Goal: Task Accomplishment & Management: Manage account settings

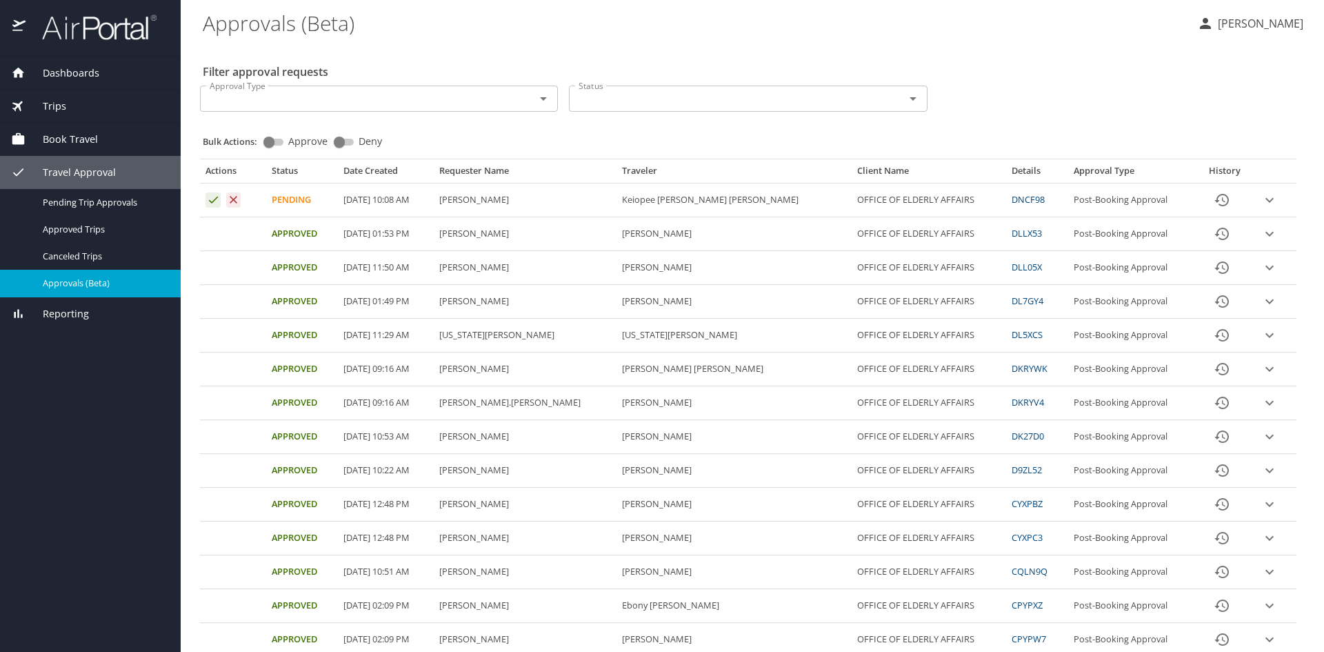
click at [1261, 196] on icon "expand row" at bounding box center [1269, 200] width 17 height 17
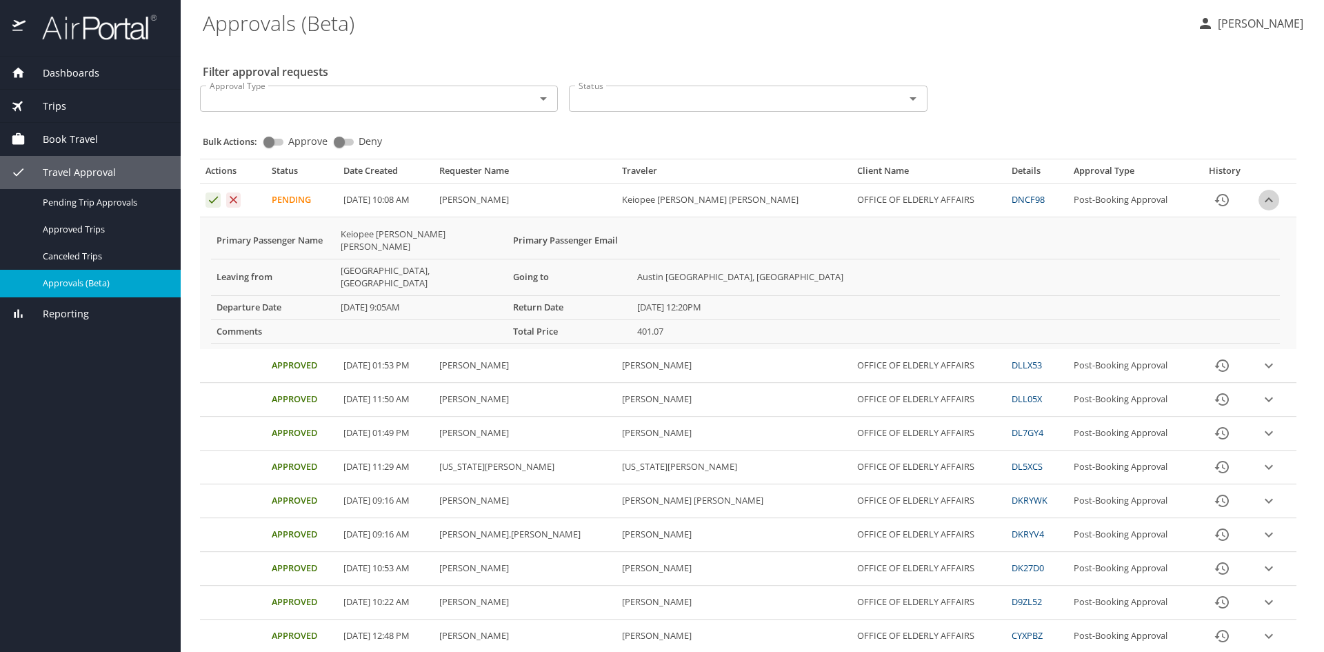
click at [1261, 196] on icon "expand row" at bounding box center [1269, 200] width 17 height 17
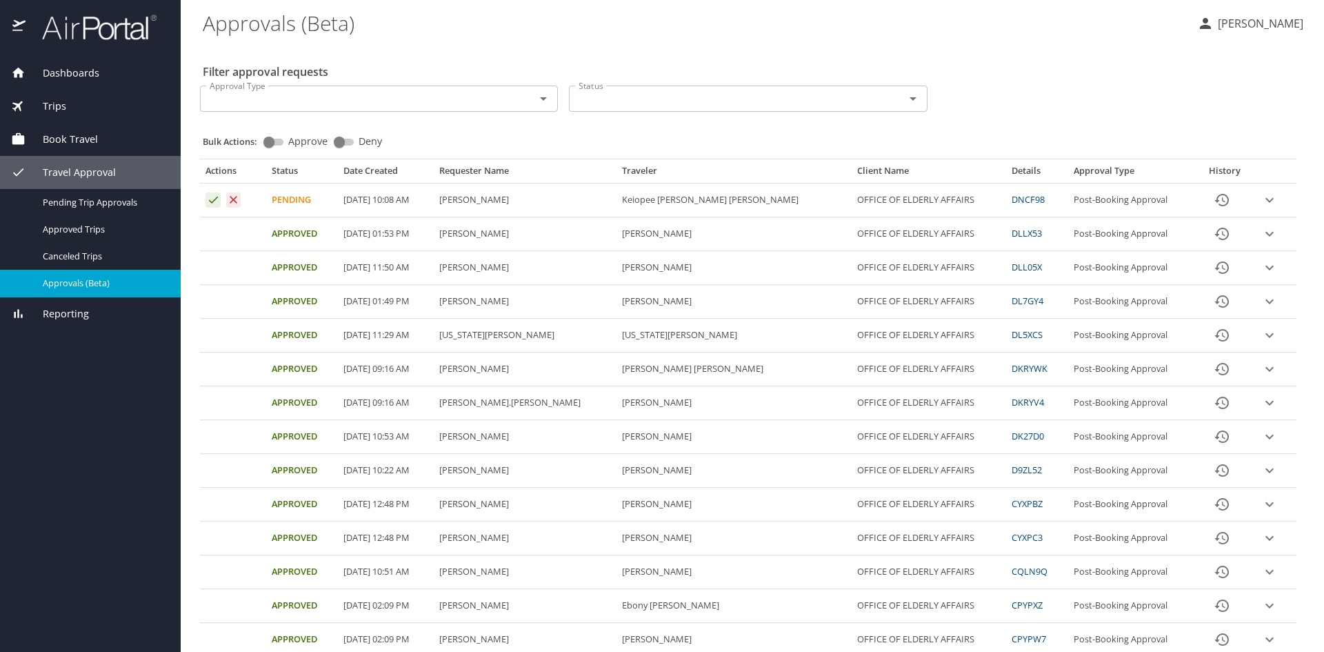
click at [1261, 196] on icon "expand row" at bounding box center [1269, 200] width 17 height 17
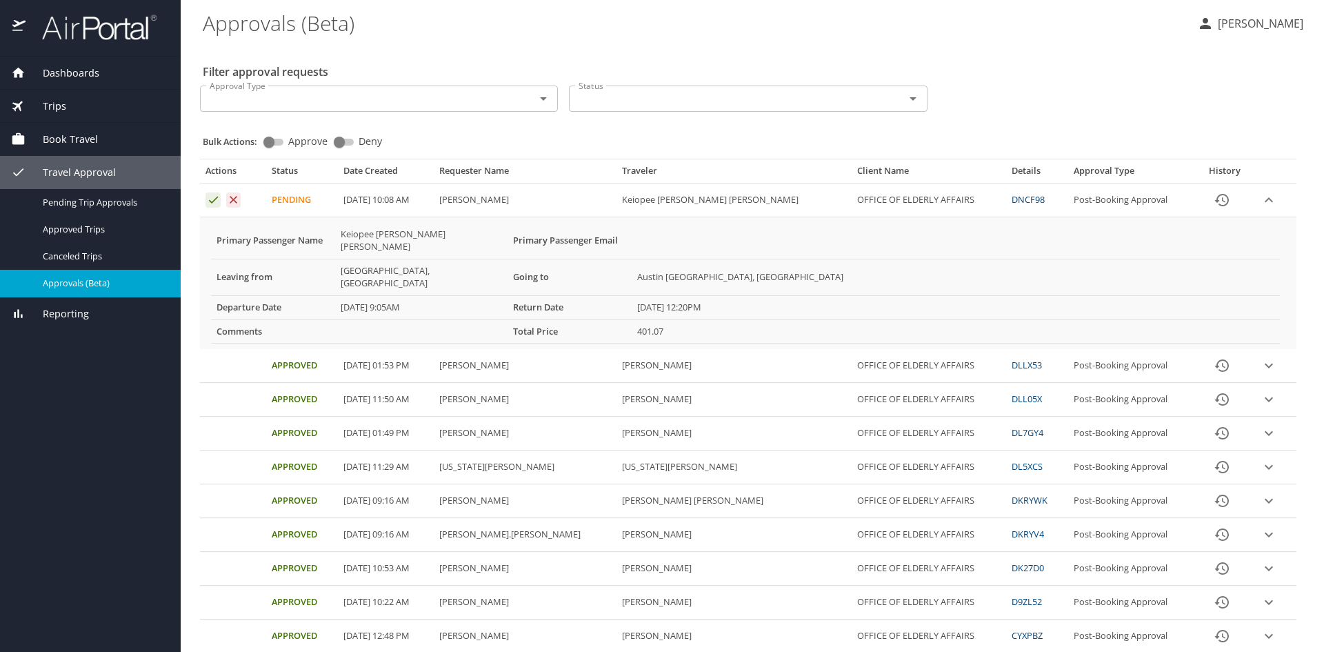
click at [1261, 196] on icon "expand row" at bounding box center [1269, 200] width 17 height 17
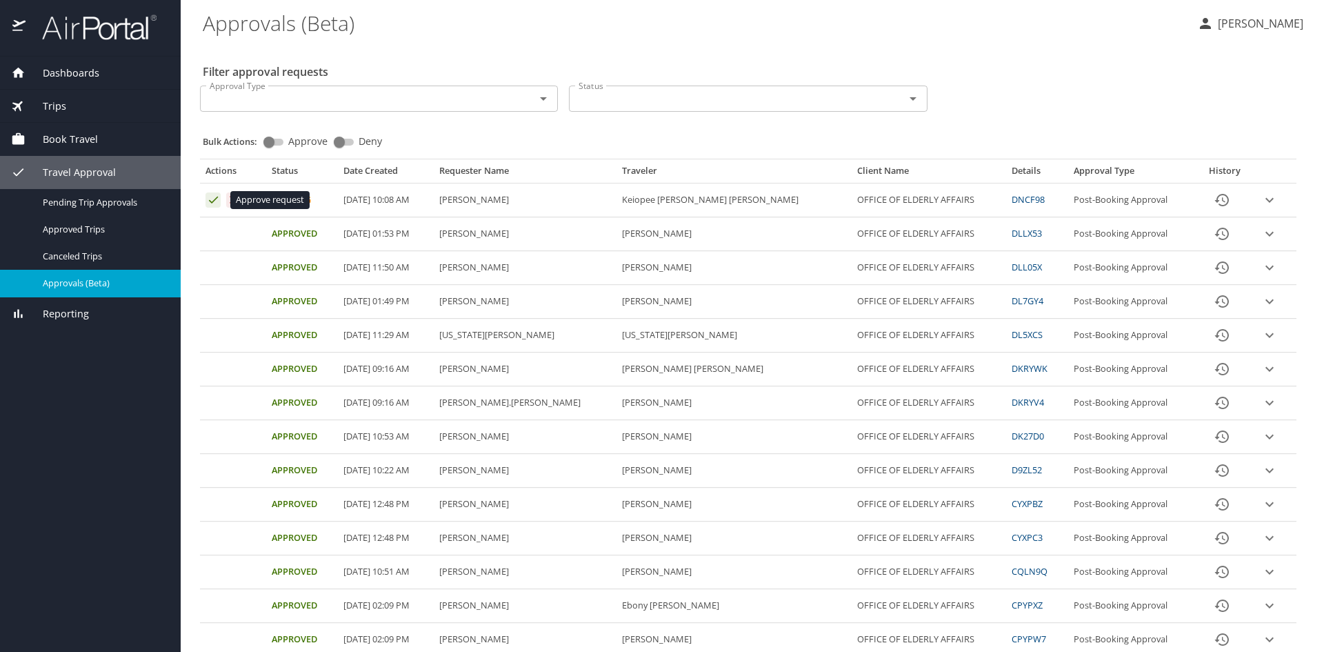
click at [208, 200] on icon "Approval table" at bounding box center [213, 199] width 13 height 13
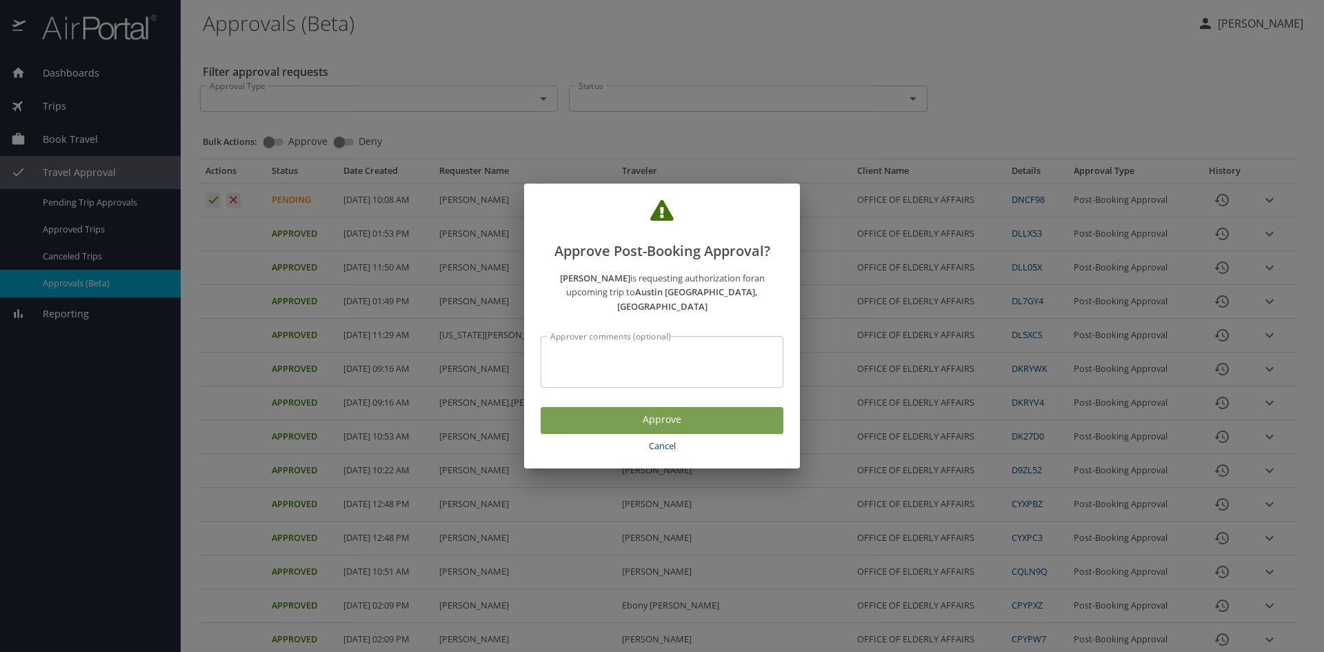
click at [676, 413] on span "Approve" at bounding box center [662, 419] width 221 height 17
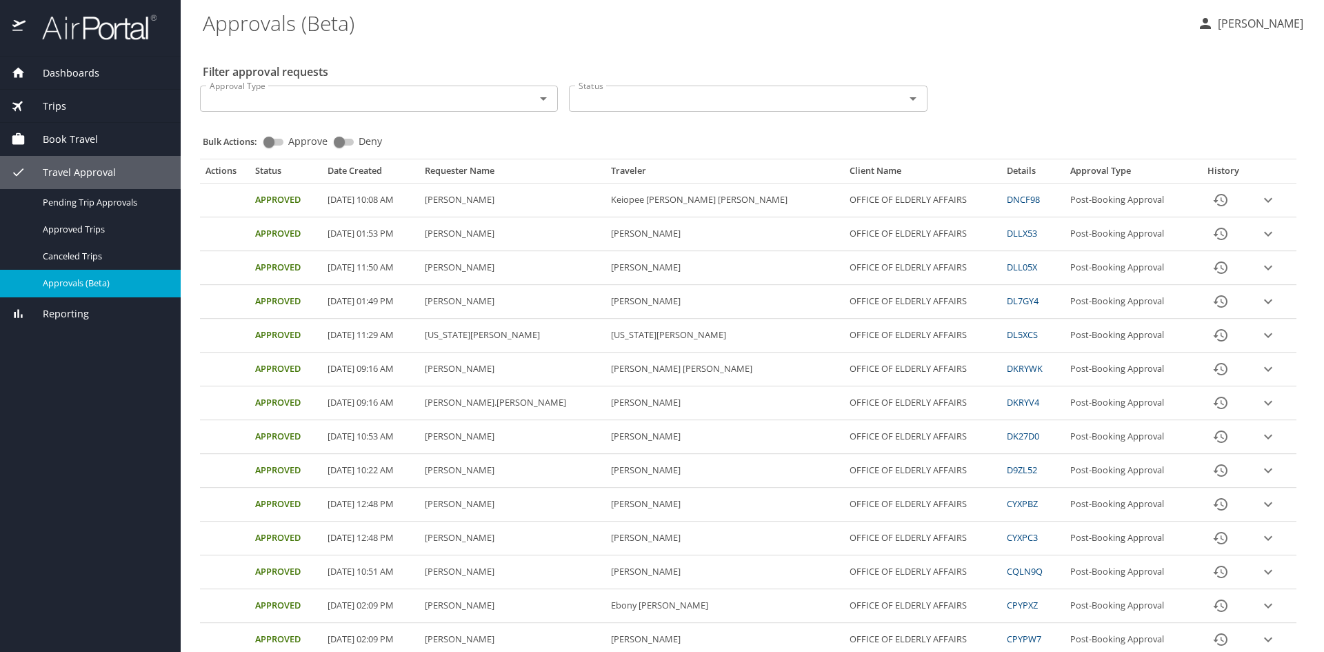
click at [1034, 65] on div "Filter approval requests Approval Type Approval Type Status Status Bulk Actions…" at bounding box center [752, 557] width 1099 height 1026
click at [1100, 72] on div "Filter approval requests Approval Type Approval Type Status Status Bulk Actions…" at bounding box center [752, 557] width 1099 height 1026
click at [1161, 103] on div "Approval Type Approval Type Status Status" at bounding box center [747, 97] width 1107 height 46
click at [1056, 62] on div "Filter approval requests Approval Type Approval Type Status Status Bulk Actions…" at bounding box center [752, 557] width 1099 height 1026
click at [1201, 27] on icon "button" at bounding box center [1205, 23] width 11 height 11
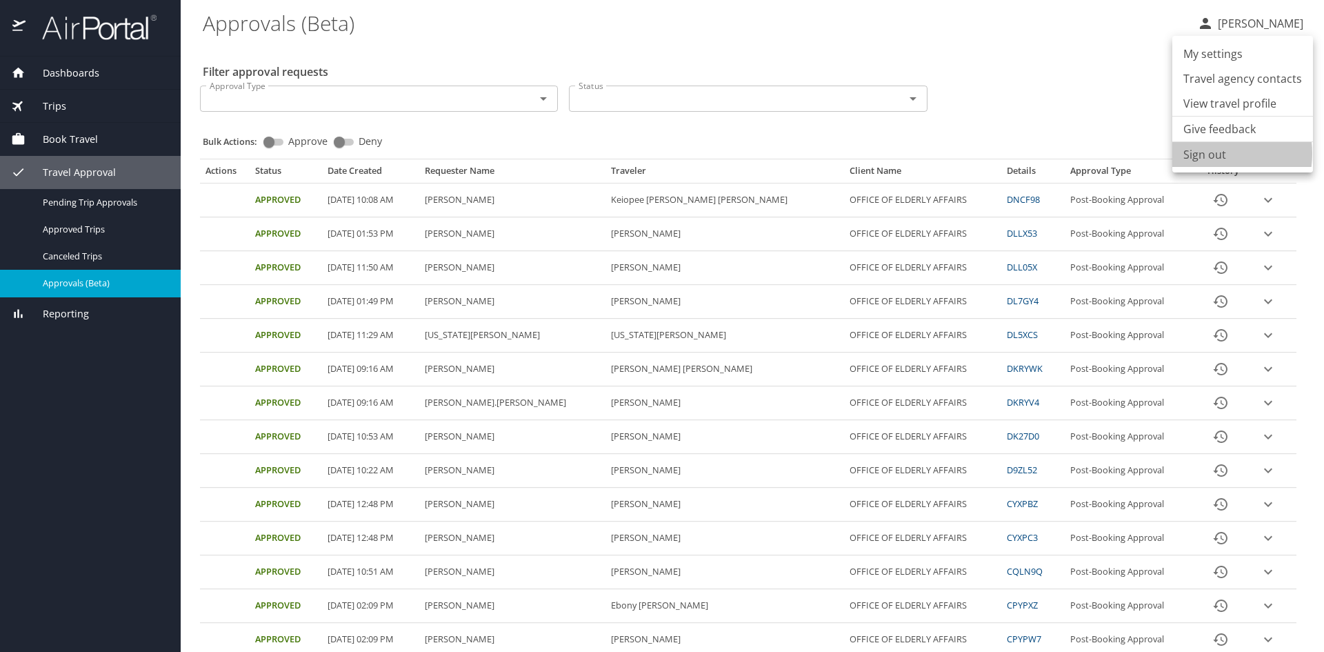
click at [1210, 153] on li "Sign out" at bounding box center [1242, 154] width 141 height 25
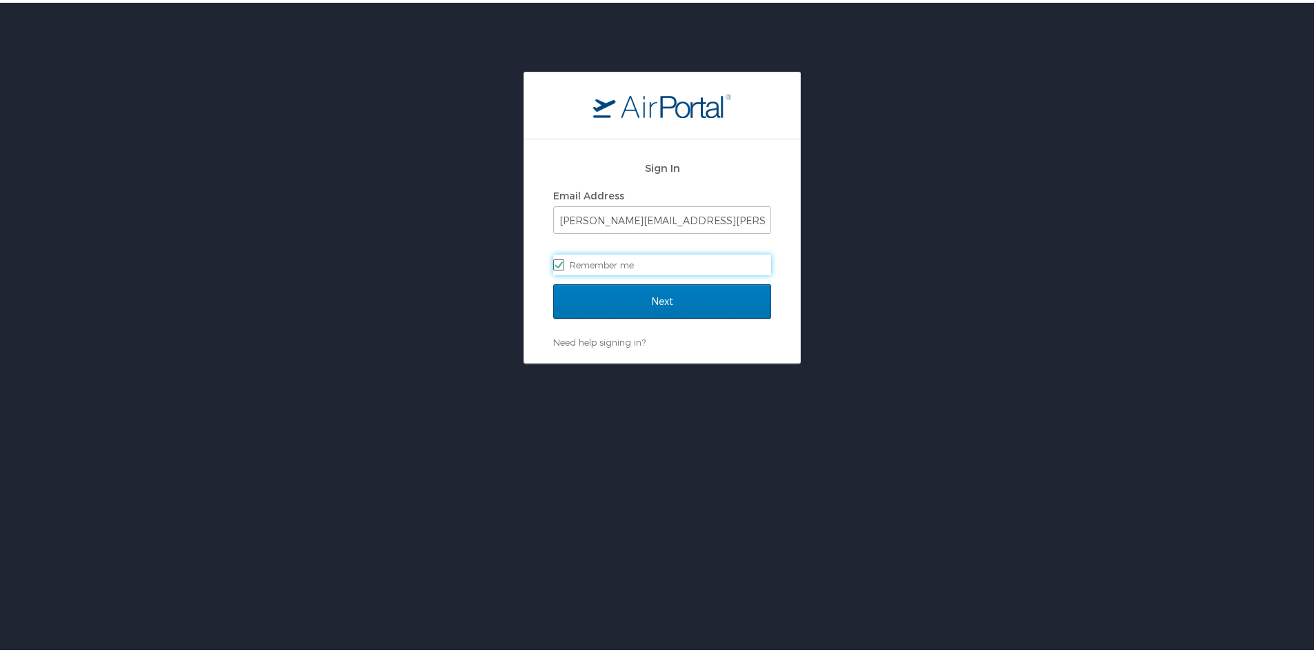
click at [903, 167] on div "Sign In Email Address camille.rodgers@la.gov Remember me Next Need help signing…" at bounding box center [662, 215] width 1324 height 292
drag, startPoint x: 438, startPoint y: 36, endPoint x: 467, endPoint y: 6, distance: 41.9
click at [439, 34] on html "Sign In Email Address camille.rodgers@la.gov Remember me Next Need help signing…" at bounding box center [662, 360] width 1324 height 721
